Goal: Transaction & Acquisition: Purchase product/service

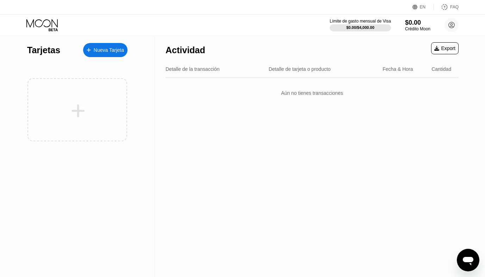
click at [40, 53] on div "Tarjetas" at bounding box center [43, 50] width 33 height 10
click at [368, 27] on div "$0.00 / $4,000.00" at bounding box center [360, 27] width 29 height 4
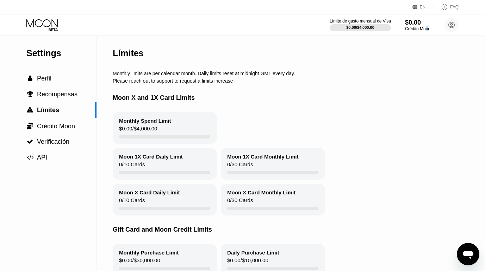
click at [427, 27] on div "Crédito Moon" at bounding box center [417, 28] width 25 height 5
click at [418, 29] on div "Crédito Moon" at bounding box center [418, 28] width 26 height 5
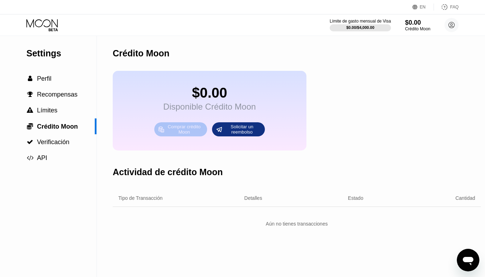
click at [173, 129] on div "Comprar crédito Moon" at bounding box center [184, 129] width 39 height 11
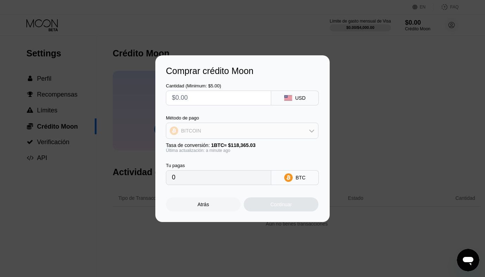
click at [187, 126] on div "BITCOIN" at bounding box center [242, 131] width 152 height 14
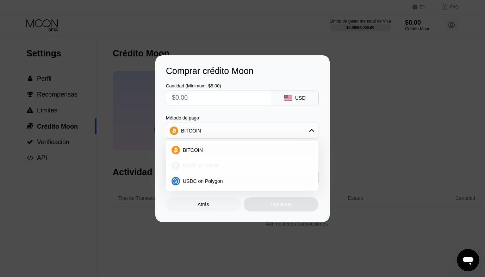
click at [206, 164] on span "USDT on TRON" at bounding box center [201, 166] width 36 height 6
type input "0.00"
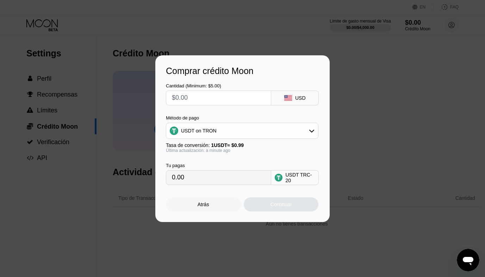
click at [232, 111] on div "Cantidad (Minimum: $5.00) USD Método de pago USDT on TRON Tasa de conversión: 1…" at bounding box center [242, 130] width 153 height 109
click at [212, 99] on input "text" at bounding box center [218, 98] width 93 height 14
click at [206, 101] on input "text" at bounding box center [218, 98] width 93 height 14
type input "$2"
type input "2.02"
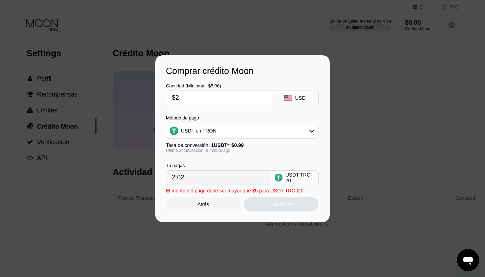
type input "$29"
type input "29.29"
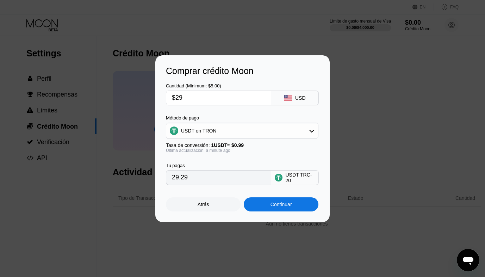
type input "$29"
click at [283, 206] on div "Continuar" at bounding box center [280, 204] width 21 height 6
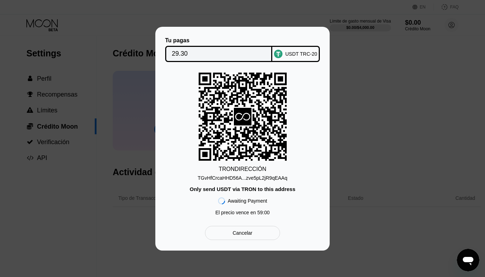
click at [230, 180] on div "TGvHfCrcaHHD56A...zve5pL2jR9qEAAq" at bounding box center [242, 178] width 89 height 6
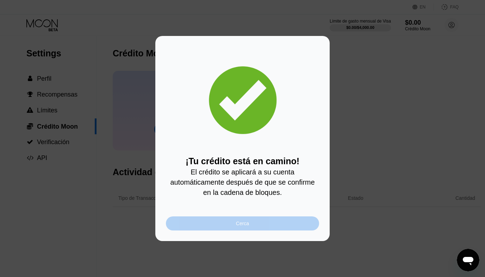
click at [221, 227] on div "Cerca" at bounding box center [242, 223] width 153 height 14
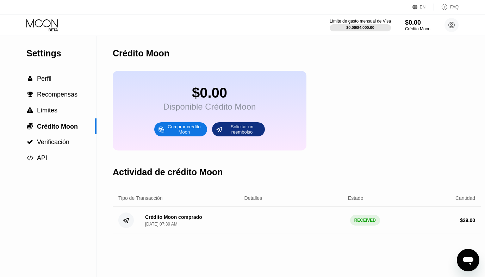
click at [50, 25] on icon at bounding box center [41, 23] width 31 height 8
